Goal: Information Seeking & Learning: Understand process/instructions

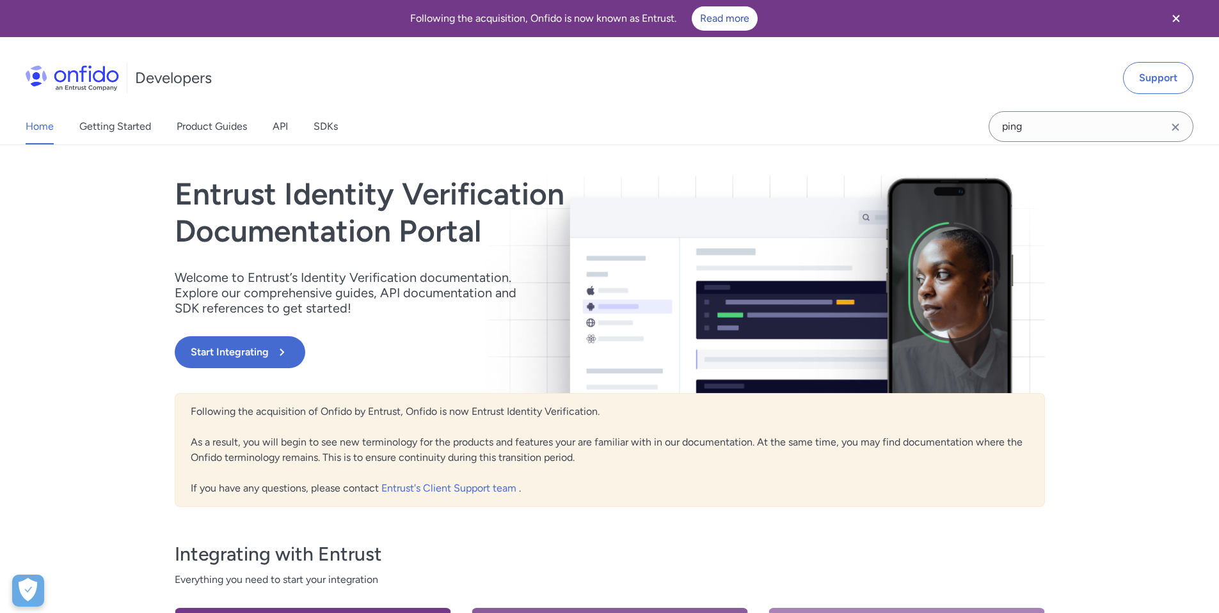
click at [295, 131] on div "Home Getting Started Product Guides API SDKs" at bounding box center [194, 127] width 389 height 36
click at [291, 136] on div "Home Getting Started Product Guides API SDKs" at bounding box center [194, 127] width 389 height 36
click at [279, 130] on link "API" at bounding box center [280, 127] width 15 height 36
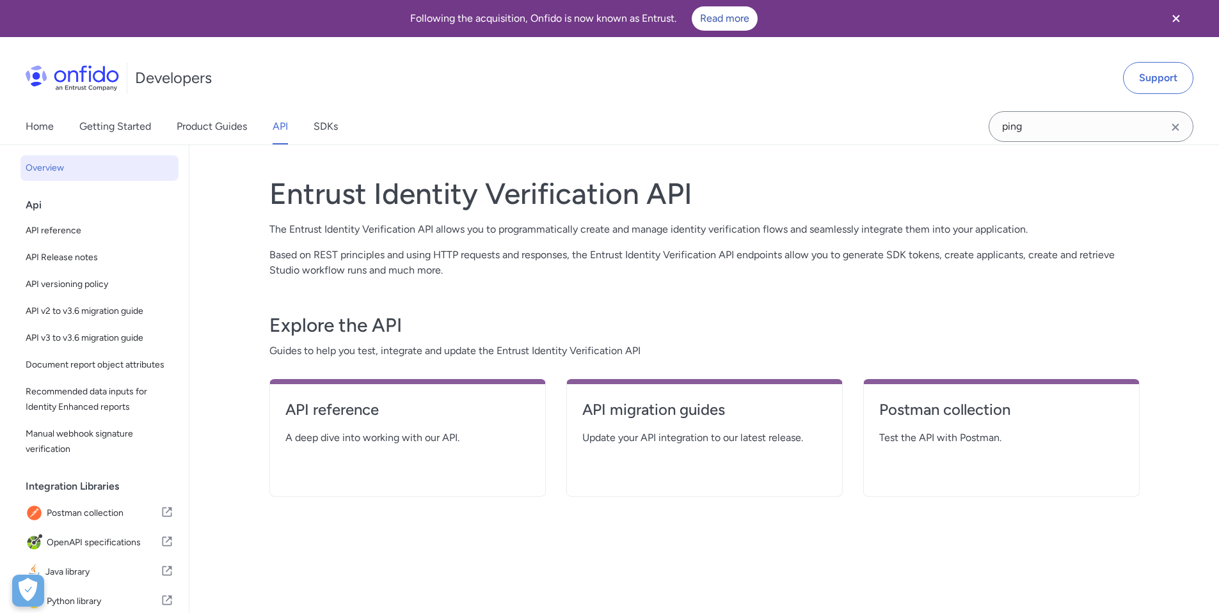
click at [380, 439] on span "A deep dive into working with our API." at bounding box center [407, 438] width 244 height 15
click at [354, 400] on h4 "API reference" at bounding box center [407, 410] width 244 height 20
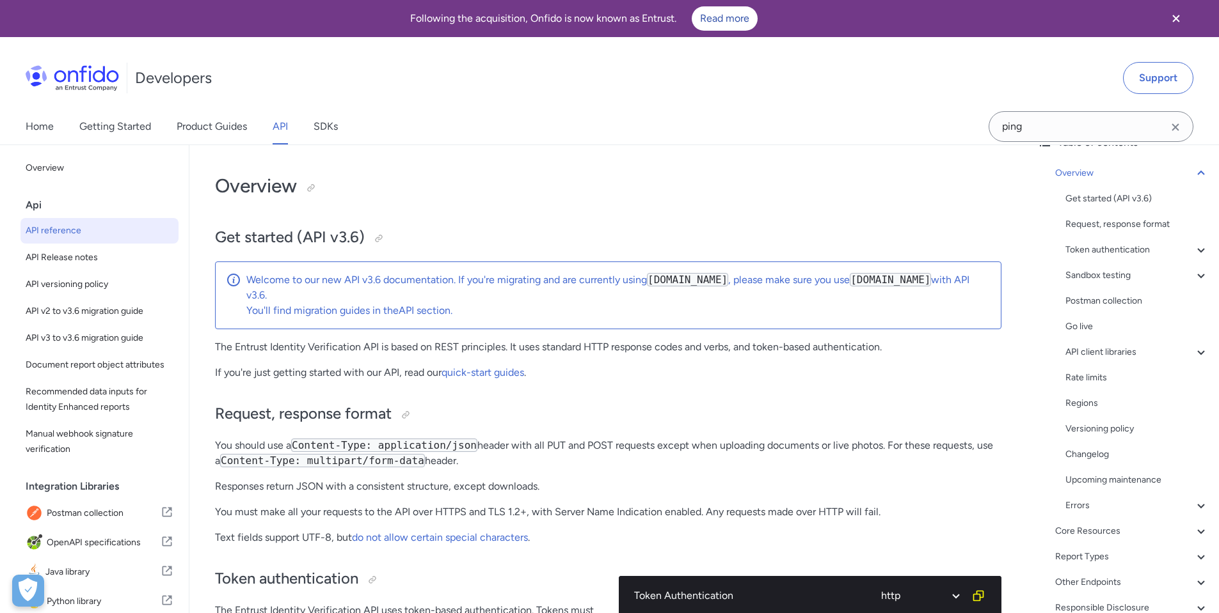
click at [1193, 175] on icon at bounding box center [1200, 173] width 15 height 15
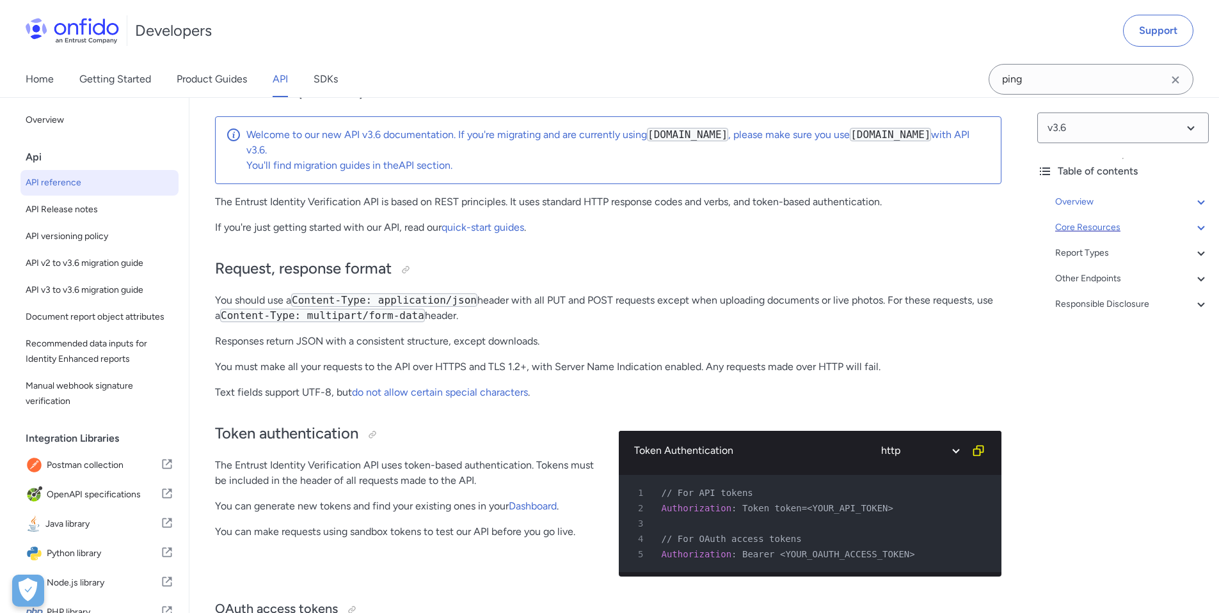
click at [1193, 230] on icon at bounding box center [1200, 227] width 15 height 15
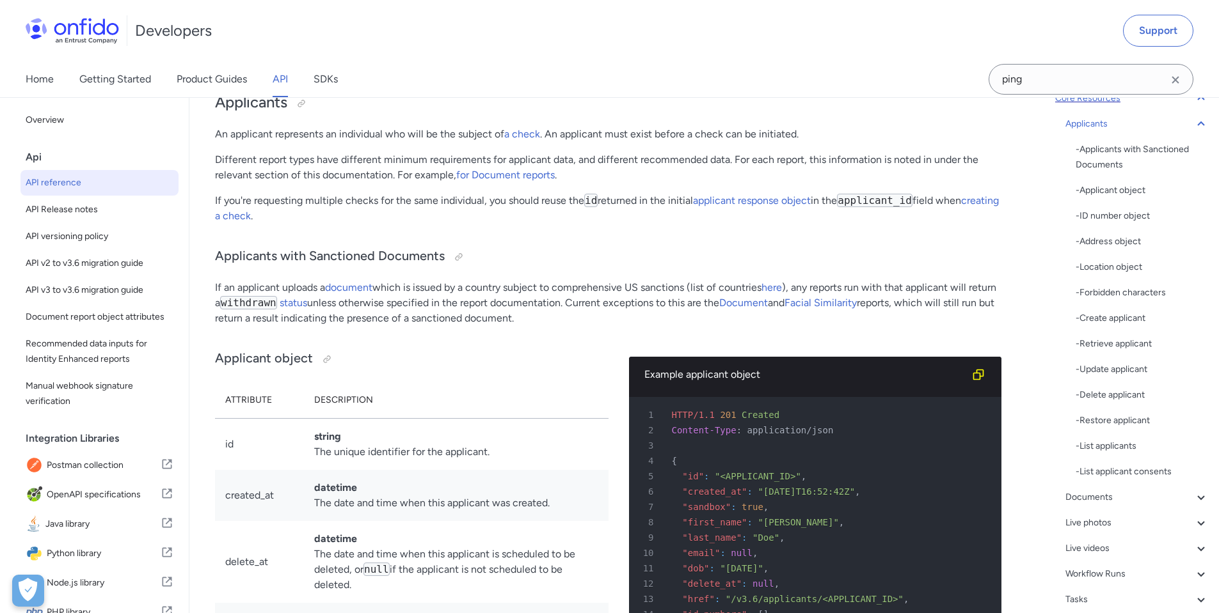
scroll to position [154, 0]
click at [1125, 429] on div "- List applicants" at bounding box center [1141, 422] width 133 height 15
